Goal: Task Accomplishment & Management: Complete application form

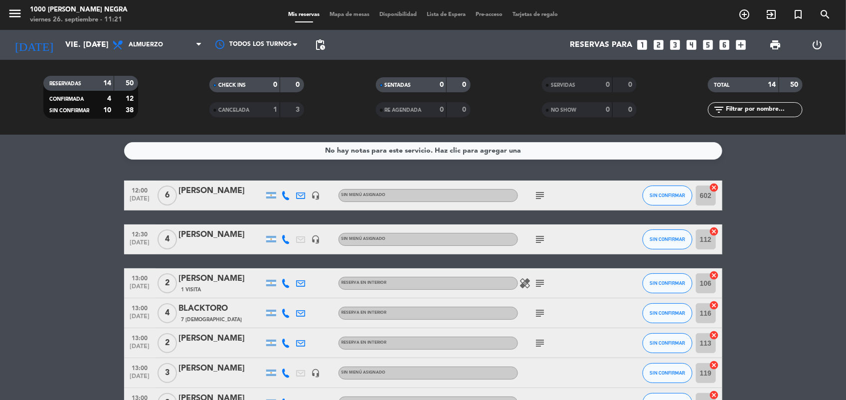
click at [659, 44] on icon "looks_two" at bounding box center [658, 44] width 13 height 13
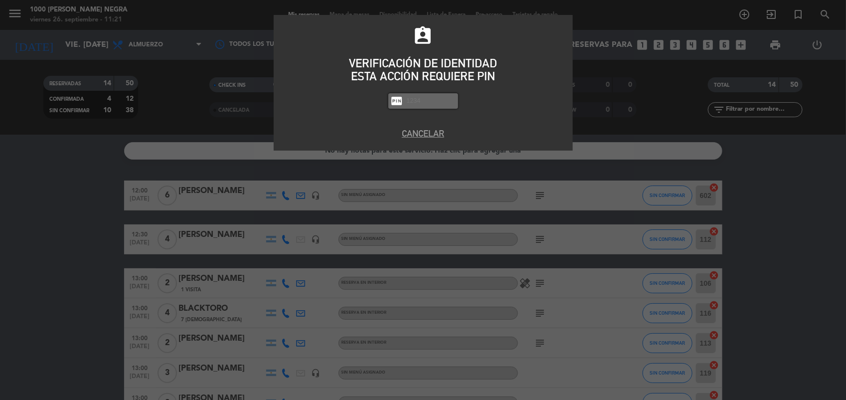
click at [429, 96] on input "text" at bounding box center [431, 100] width 50 height 11
type input "2492"
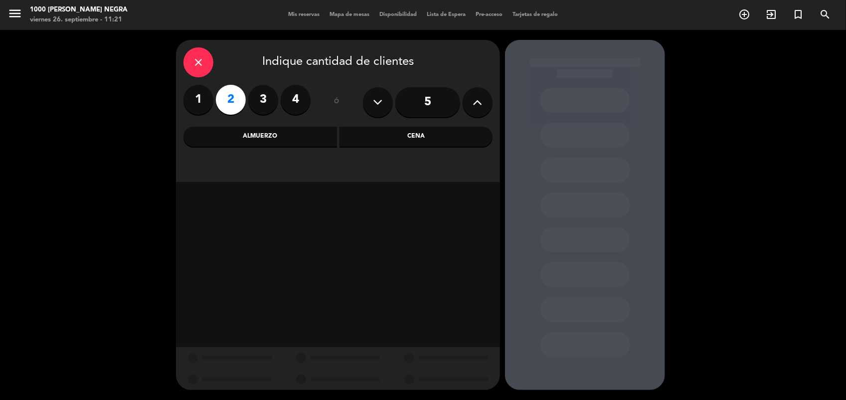
click at [255, 137] on div "Almuerzo" at bounding box center [261, 137] width 154 height 20
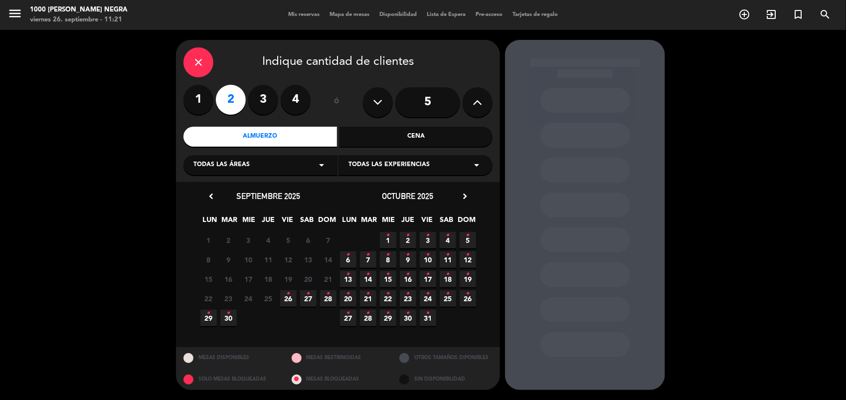
click at [292, 294] on span "26 •" at bounding box center [288, 298] width 16 height 16
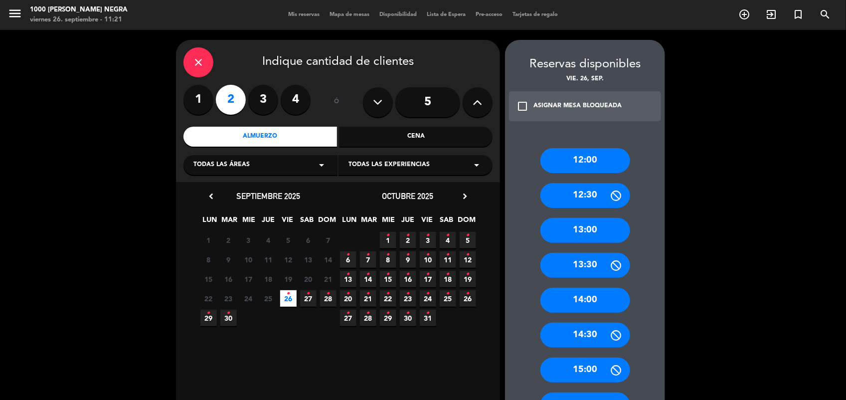
click at [626, 228] on div "13:00" at bounding box center [586, 230] width 90 height 25
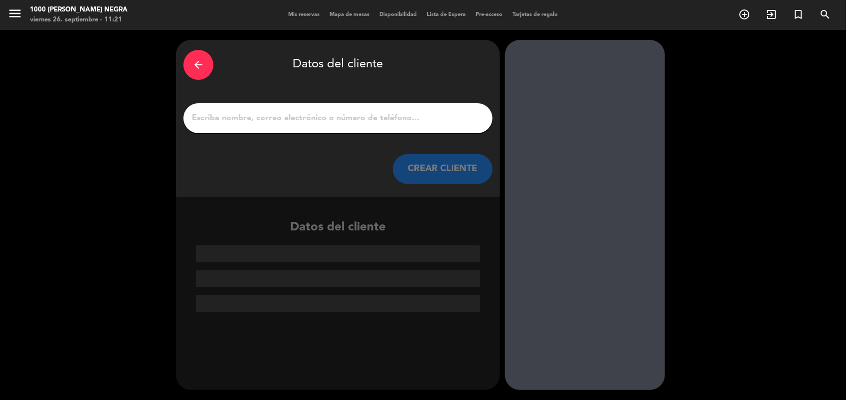
click at [276, 125] on input "1" at bounding box center [338, 118] width 294 height 14
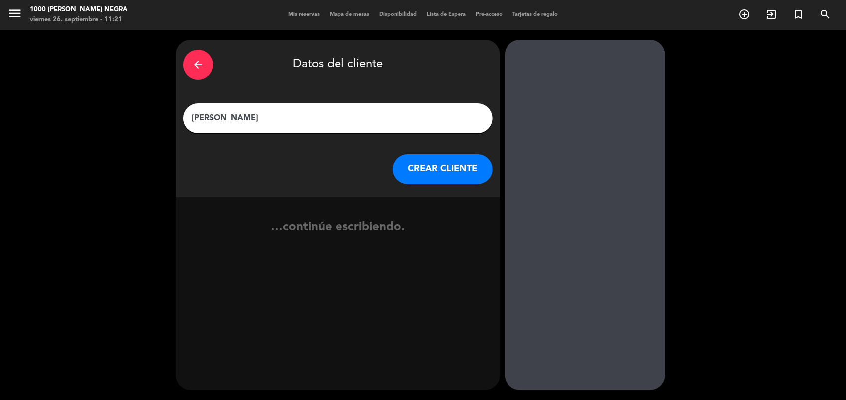
type input "[PERSON_NAME]"
click at [412, 173] on button "CREAR CLIENTE" at bounding box center [443, 169] width 100 height 30
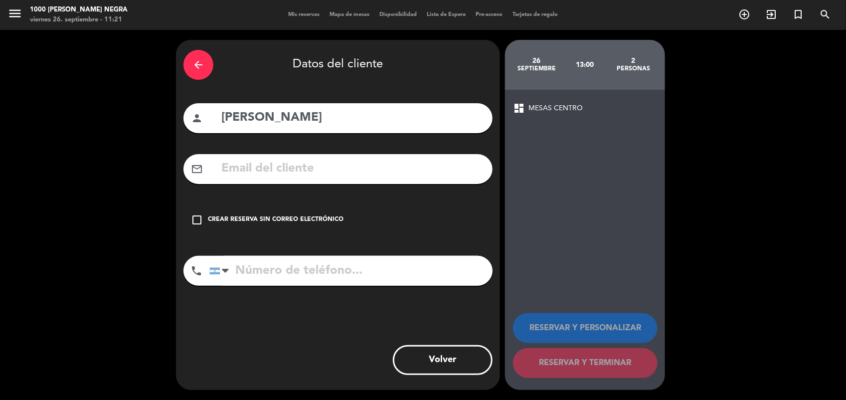
click at [225, 225] on div "check_box_outline_blank Crear reserva sin correo electrónico" at bounding box center [338, 220] width 309 height 30
drag, startPoint x: 225, startPoint y: 225, endPoint x: 234, endPoint y: 220, distance: 10.5
click at [234, 220] on div "Crear reserva sin correo electrónico" at bounding box center [276, 220] width 136 height 10
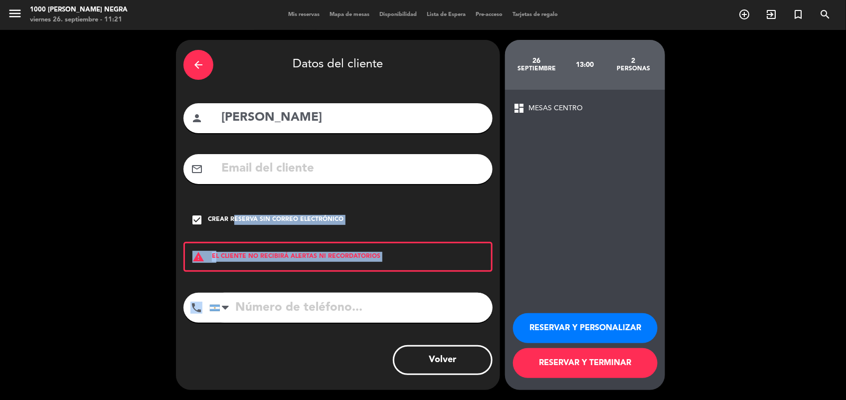
drag, startPoint x: 234, startPoint y: 220, endPoint x: 275, endPoint y: 315, distance: 103.2
click at [275, 315] on div "arrow_back Datos del cliente person [PERSON_NAME] mail_outline check_box Crear …" at bounding box center [338, 215] width 324 height 350
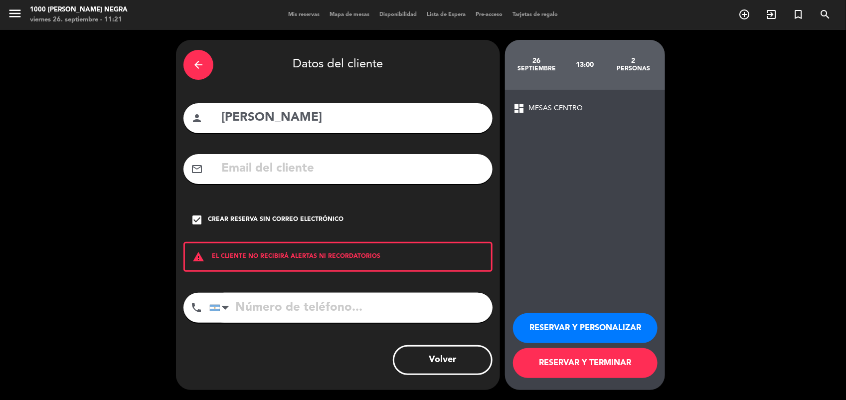
click at [275, 315] on input "tel" at bounding box center [350, 308] width 283 height 30
type input "1150251500"
click at [543, 323] on button "RESERVAR Y PERSONALIZAR" at bounding box center [585, 328] width 145 height 30
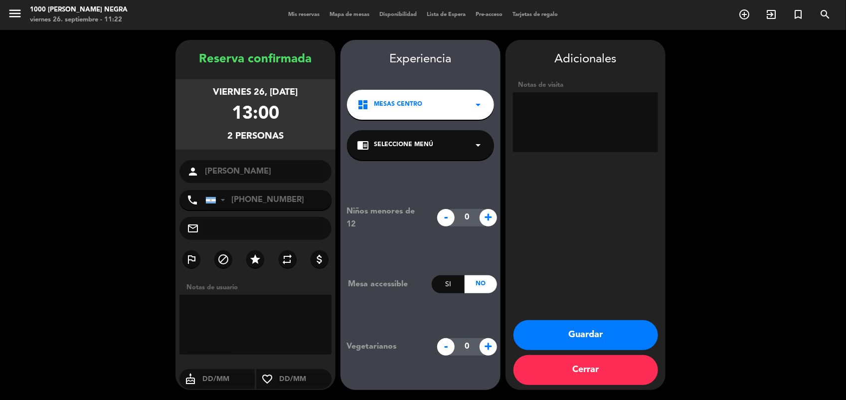
click at [566, 333] on button "Guardar" at bounding box center [586, 335] width 145 height 30
